Goal: Task Accomplishment & Management: Manage account settings

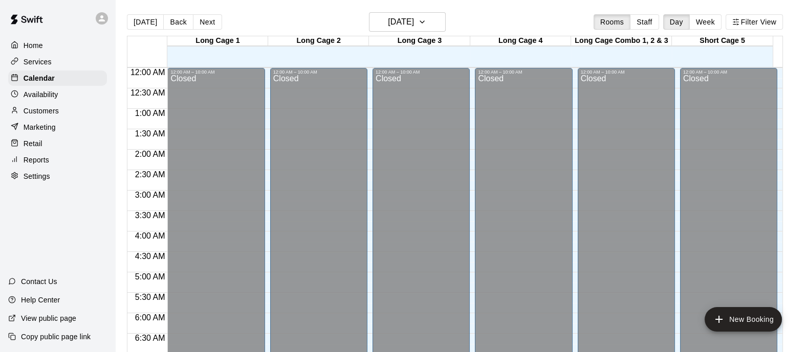
scroll to position [565, 0]
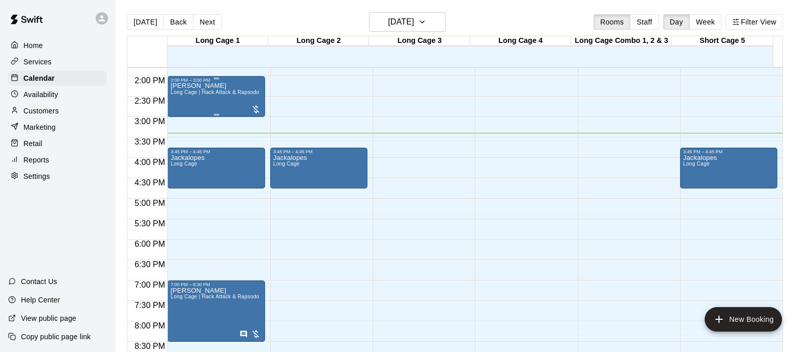
click at [222, 110] on div "[PERSON_NAME] Long Cage | Hack Attack & Rapsodo" at bounding box center [214, 259] width 88 height 352
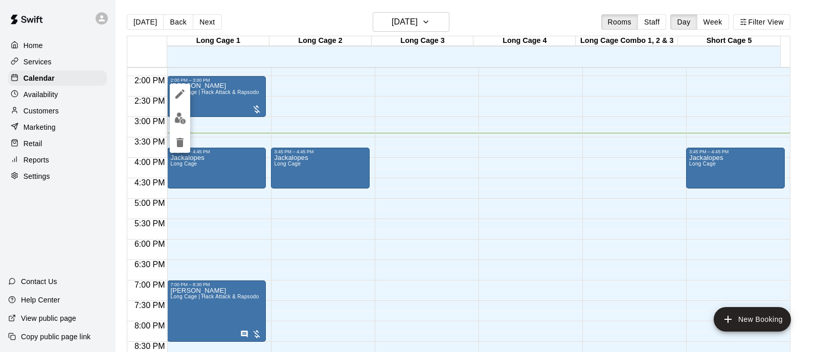
click at [184, 119] on img "edit" at bounding box center [180, 119] width 12 height 12
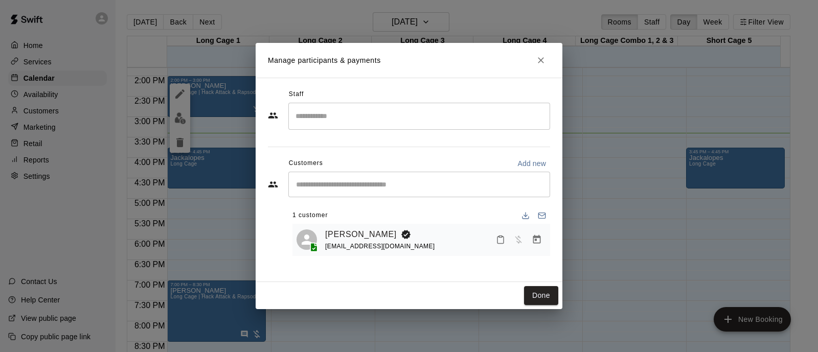
click at [374, 226] on div "[PERSON_NAME] [EMAIL_ADDRESS][DOMAIN_NAME]" at bounding box center [422, 240] width 258 height 32
click at [540, 237] on icon "Manage bookings & payment" at bounding box center [537, 239] width 8 height 9
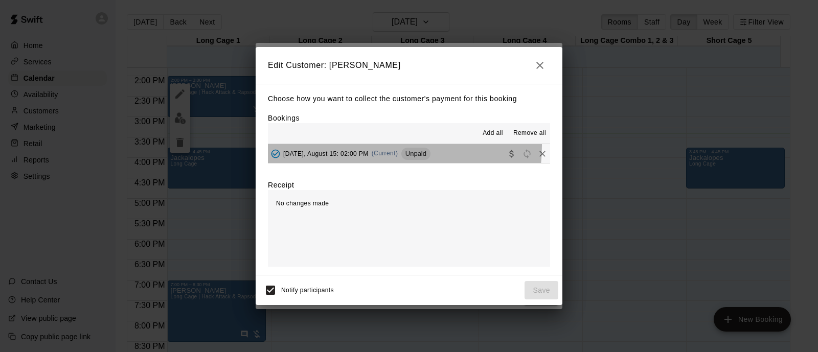
click at [353, 146] on button "[DATE], August 15: 02:00 PM (Current) Unpaid" at bounding box center [409, 153] width 282 height 19
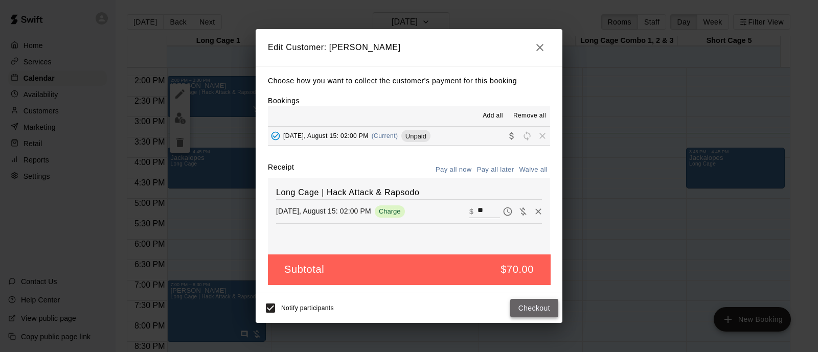
click at [534, 305] on button "Checkout" at bounding box center [534, 308] width 48 height 19
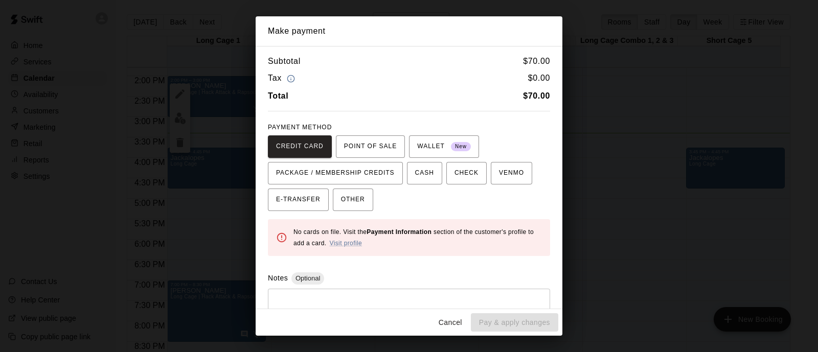
click at [453, 315] on button "Cancel" at bounding box center [450, 322] width 33 height 19
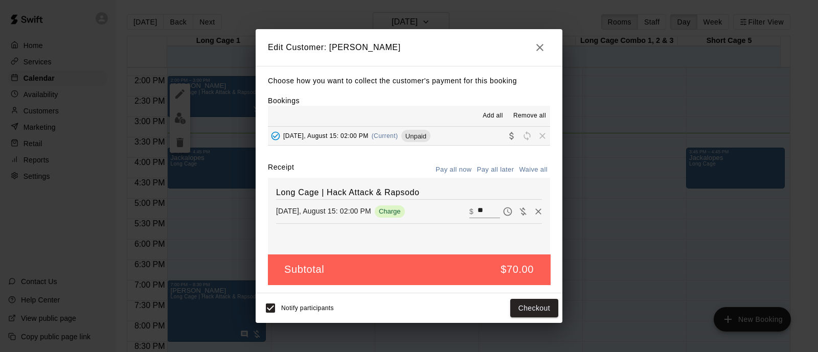
click at [411, 231] on div "Long Cage | Hack Attack & Rapsodo [DATE], August 15: 02:00 PM Charge ​ $ **" at bounding box center [409, 216] width 282 height 77
click at [542, 50] on icon "button" at bounding box center [539, 47] width 7 height 7
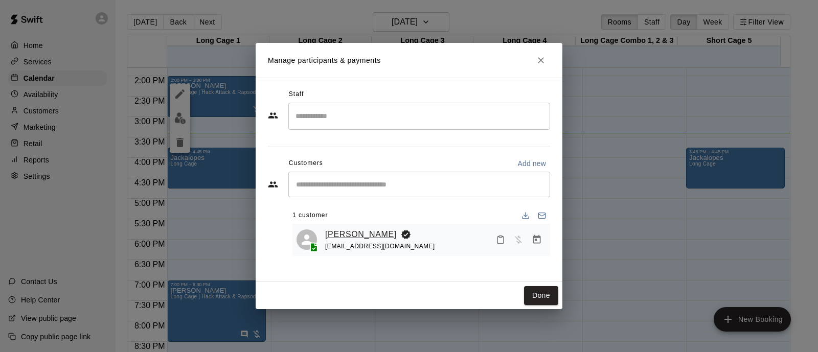
click at [362, 233] on link "[PERSON_NAME]" at bounding box center [361, 234] width 72 height 13
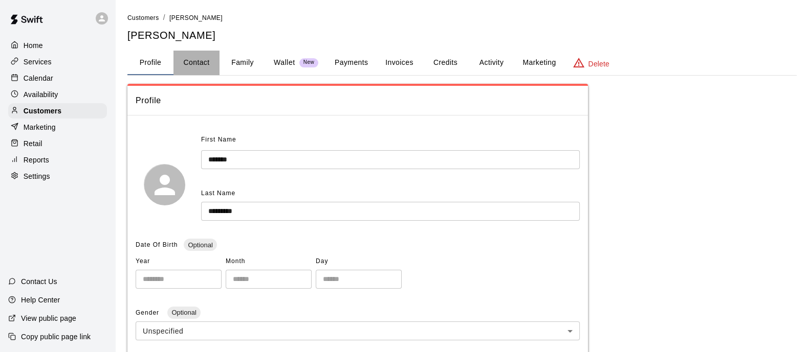
click at [186, 63] on button "Contact" at bounding box center [196, 63] width 46 height 25
select select "**"
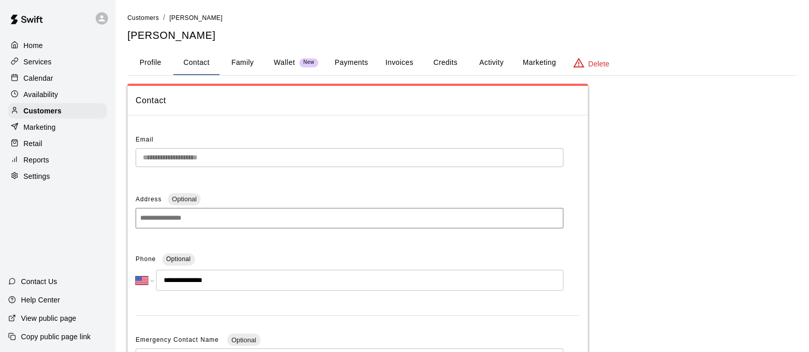
click at [44, 70] on div "Services" at bounding box center [57, 61] width 99 height 15
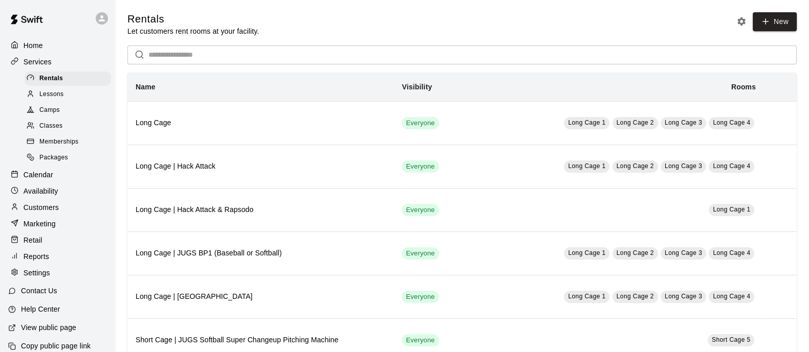
click at [50, 180] on p "Calendar" at bounding box center [39, 175] width 30 height 10
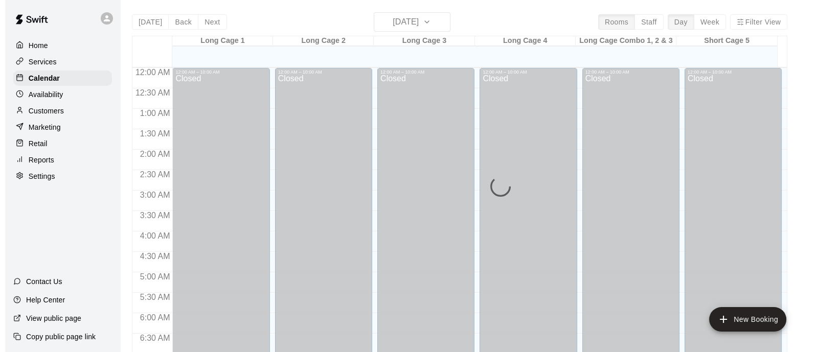
scroll to position [631, 0]
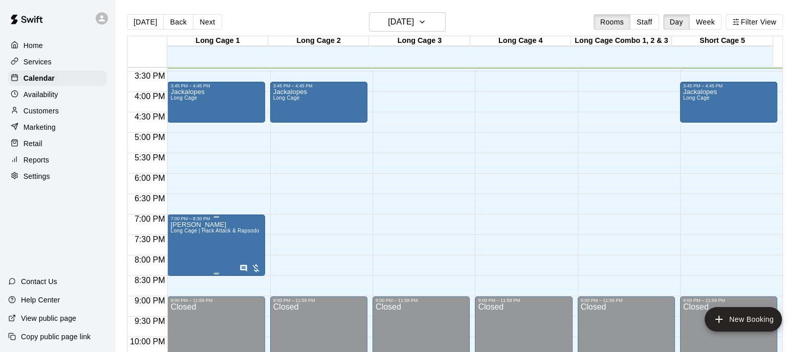
click at [233, 234] on span "Long Cage | Hack Attack & Rapsodo" at bounding box center [214, 231] width 88 height 6
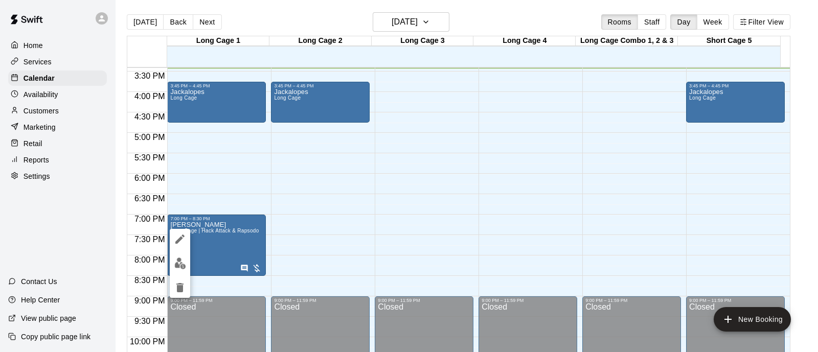
click at [179, 263] on img "edit" at bounding box center [180, 264] width 12 height 12
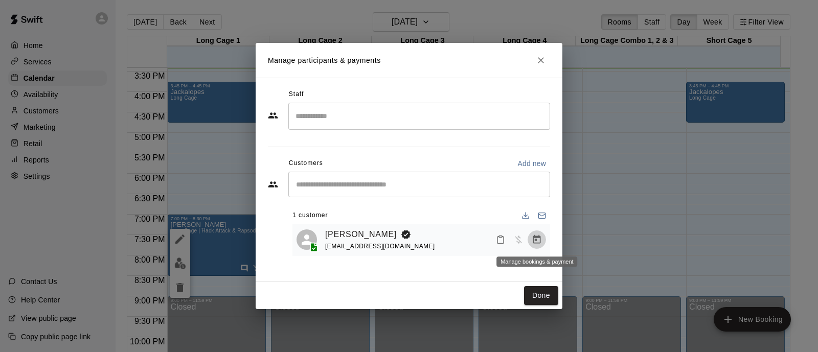
click at [537, 239] on icon "Manage bookings & payment" at bounding box center [537, 240] width 10 height 10
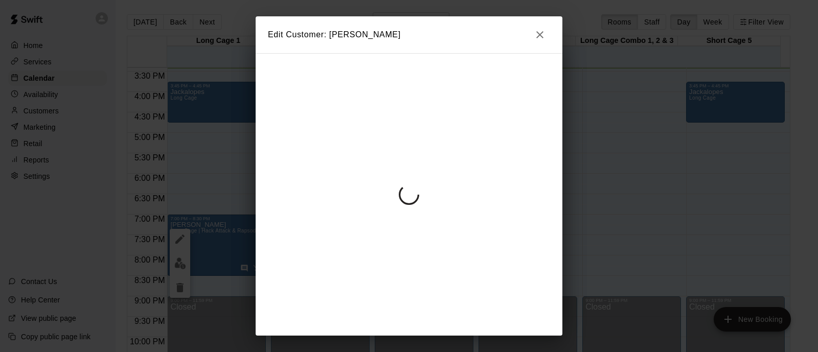
click at [543, 37] on div "Edit Customer: [PERSON_NAME]" at bounding box center [409, 176] width 818 height 352
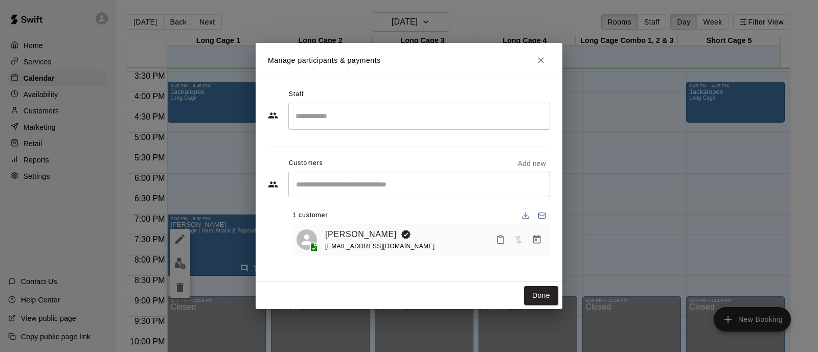
click at [547, 59] on button "Close" at bounding box center [541, 60] width 18 height 18
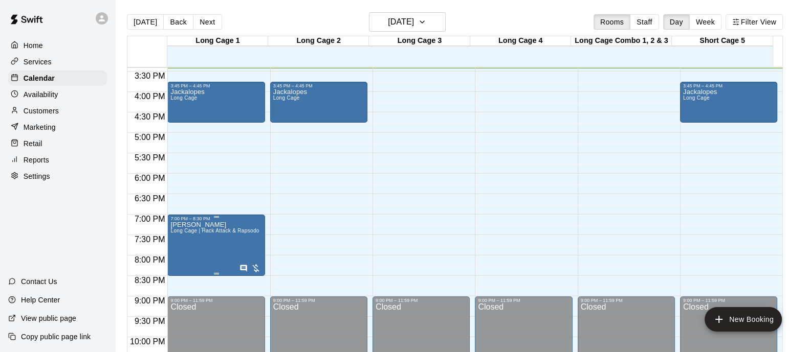
click at [228, 232] on span "Long Cage | Hack Attack & Rapsodo" at bounding box center [214, 231] width 88 height 6
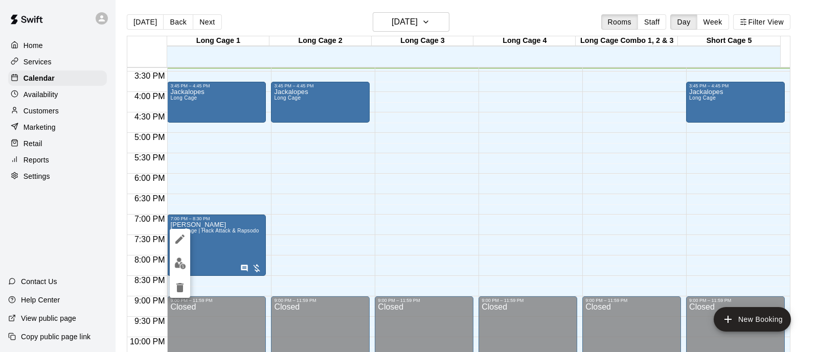
click at [181, 236] on icon "edit" at bounding box center [180, 239] width 12 height 12
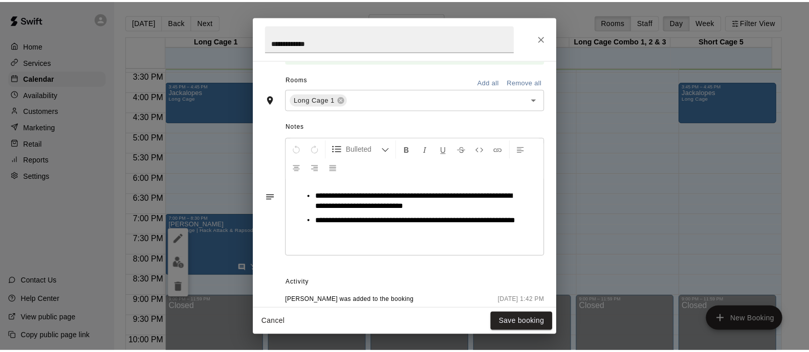
scroll to position [170, 0]
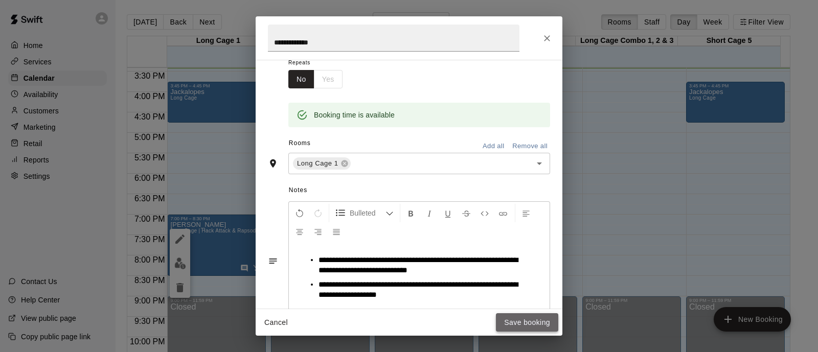
click at [534, 320] on button "Save booking" at bounding box center [527, 322] width 62 height 19
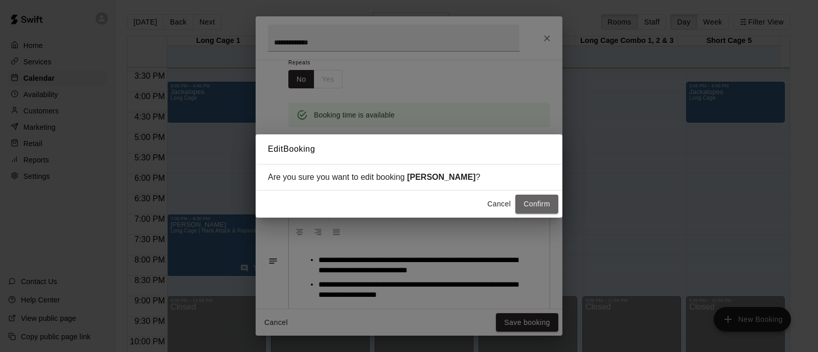
click at [534, 210] on button "Confirm" at bounding box center [536, 204] width 43 height 19
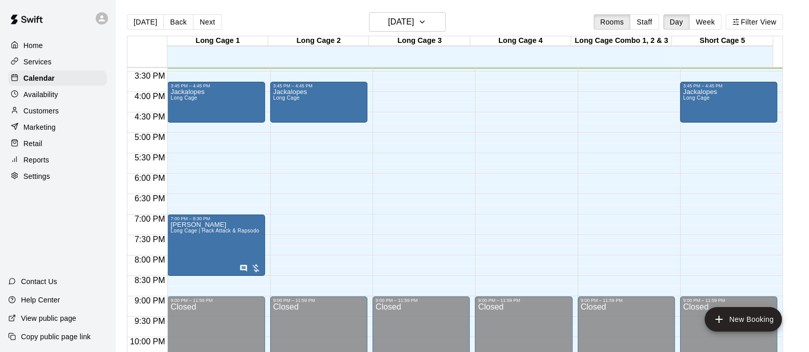
click at [55, 68] on div "Services" at bounding box center [57, 61] width 99 height 15
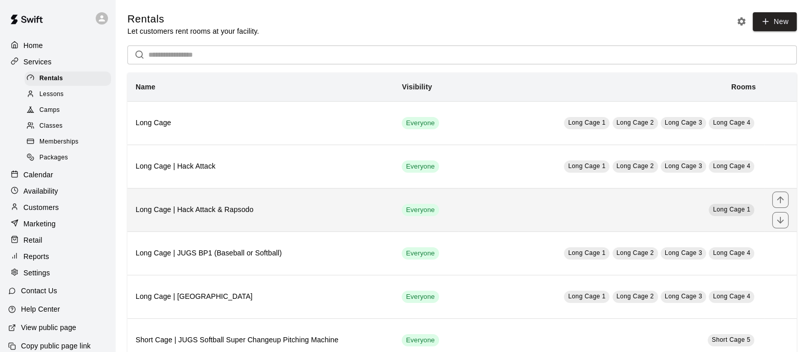
click at [255, 211] on h6 "Long Cage | Hack Attack & Rapsodo" at bounding box center [261, 210] width 250 height 11
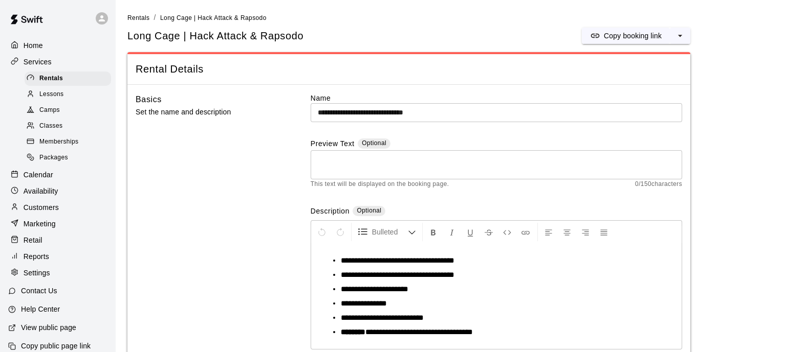
click at [141, 14] on link "Rentals" at bounding box center [138, 17] width 23 height 8
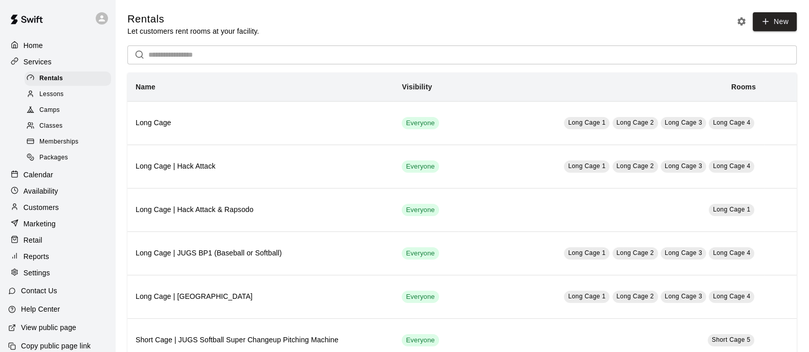
click at [42, 248] on div "Retail" at bounding box center [57, 240] width 99 height 15
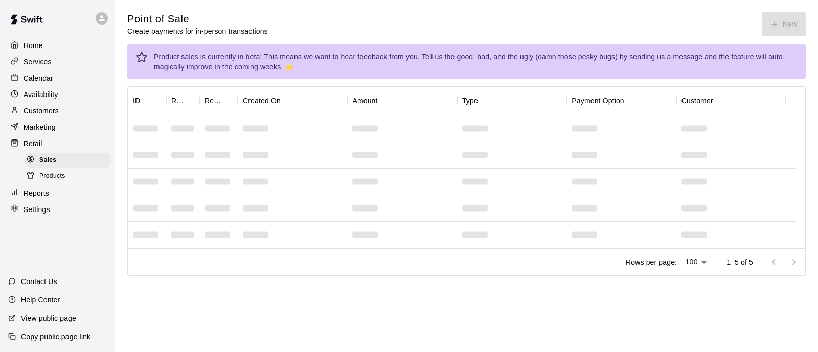
click at [54, 182] on span "Products" at bounding box center [52, 176] width 26 height 10
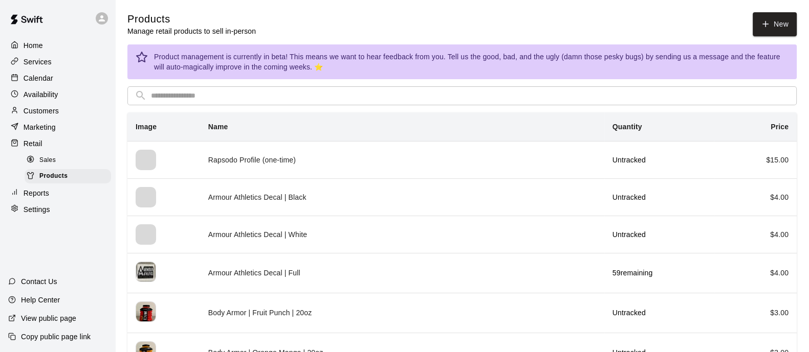
drag, startPoint x: 47, startPoint y: 44, endPoint x: 50, endPoint y: 63, distance: 19.1
click at [47, 46] on div "Home" at bounding box center [57, 45] width 99 height 15
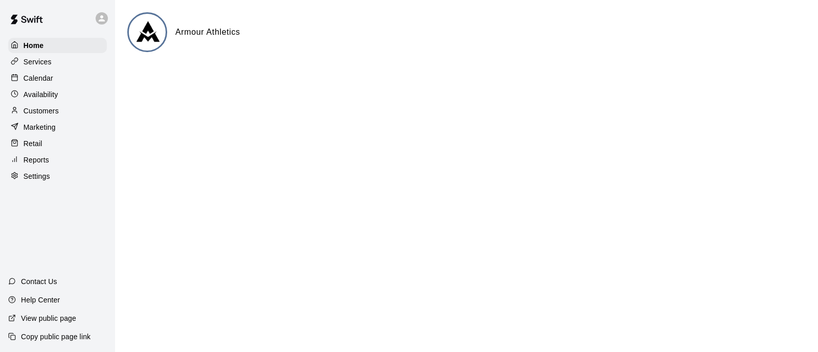
click at [51, 76] on p "Calendar" at bounding box center [39, 78] width 30 height 10
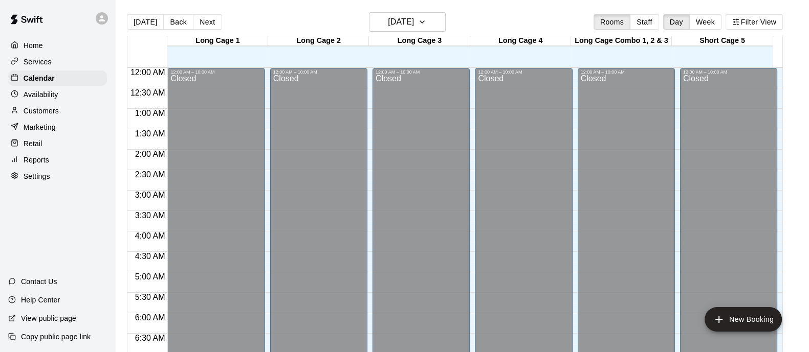
scroll to position [632, 0]
